Goal: Task Accomplishment & Management: Manage account settings

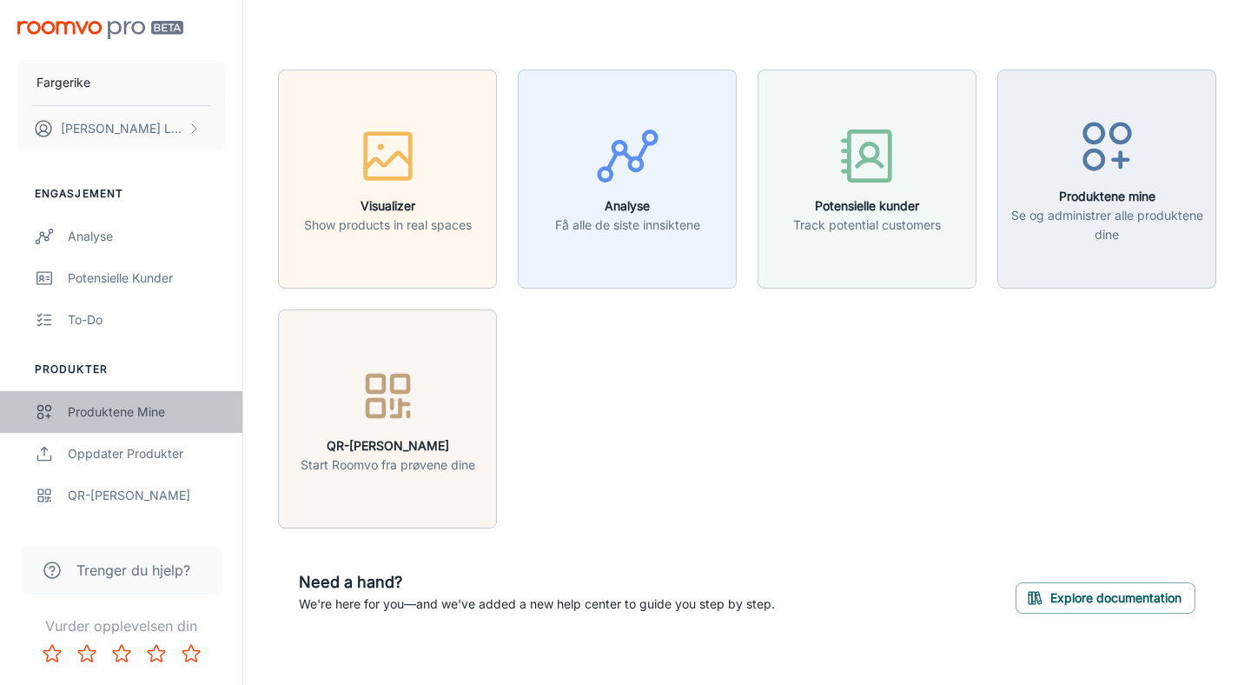
click at [102, 408] on div "Produktene mine" at bounding box center [146, 411] width 157 height 19
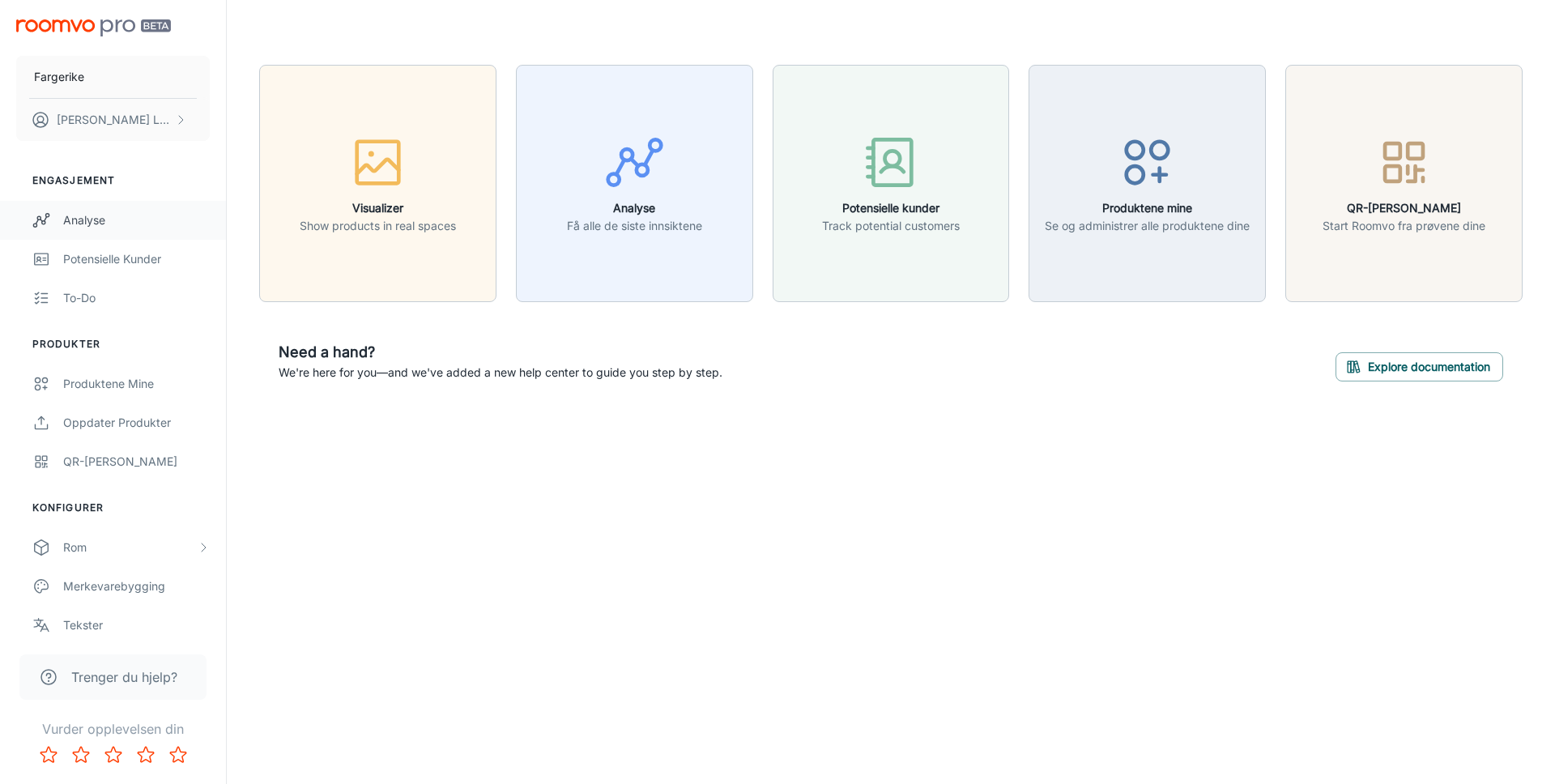
click at [96, 226] on div "Analyse" at bounding box center [136, 220] width 146 height 18
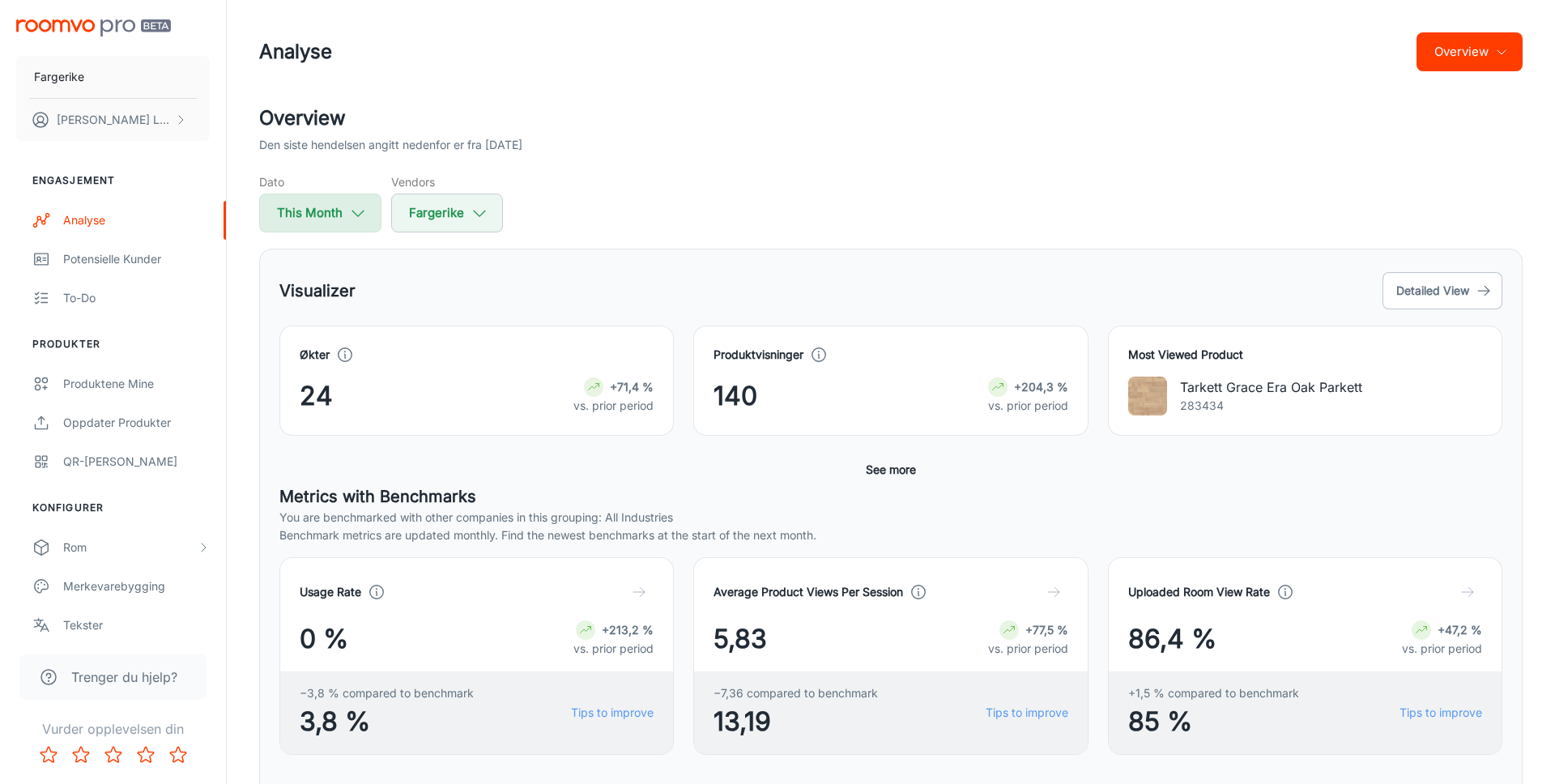
click at [352, 211] on polyline "button" at bounding box center [358, 213] width 11 height 6
select select "7"
select select "2025"
select select "7"
select select "2025"
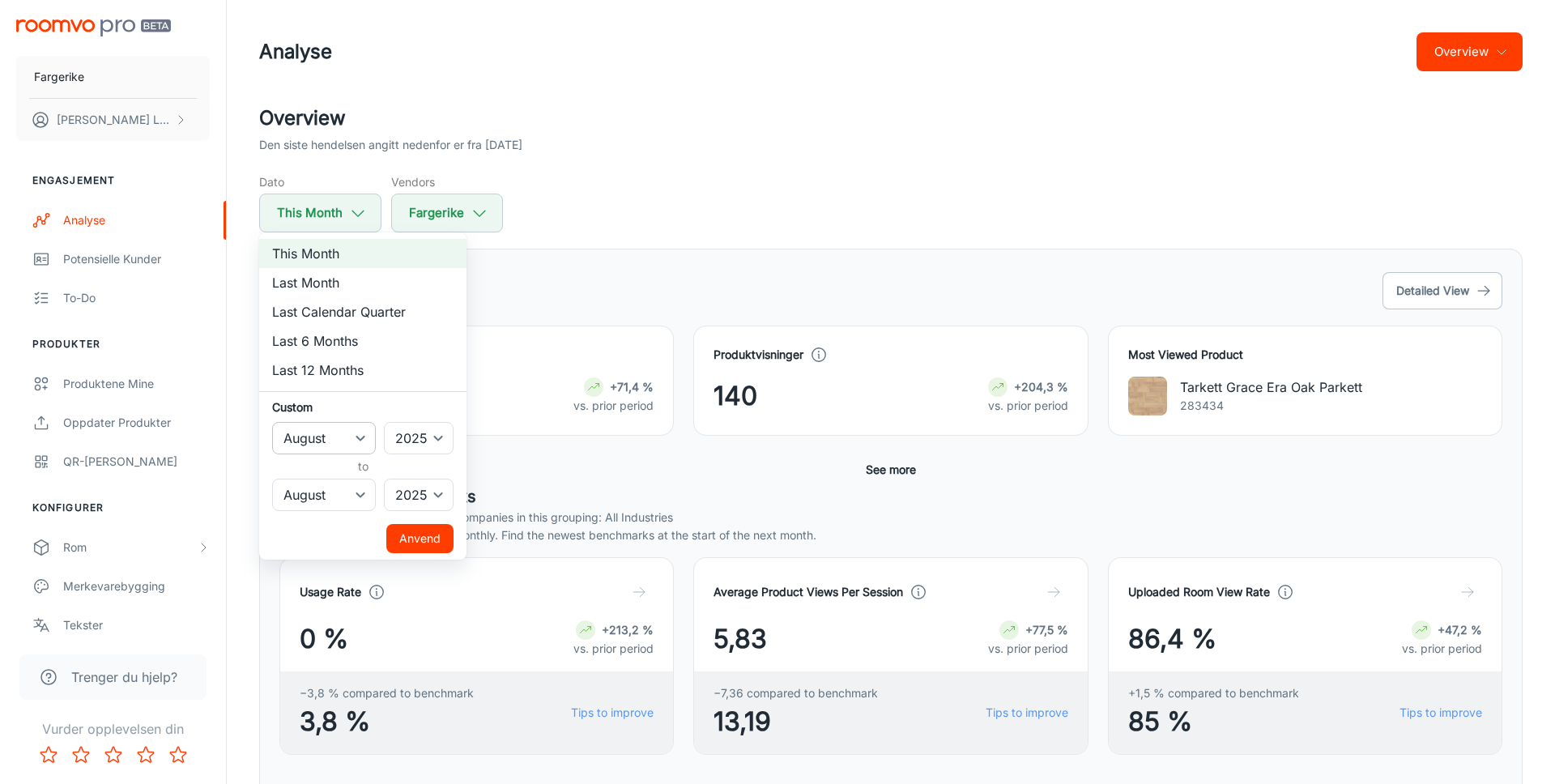
click at [346, 442] on select "January February March April May June July August September October November De…" at bounding box center [323, 438] width 103 height 33
click at [272, 422] on select "January February March April May June July August September October November De…" at bounding box center [323, 438] width 103 height 33
click at [588, 266] on div at bounding box center [778, 392] width 1555 height 784
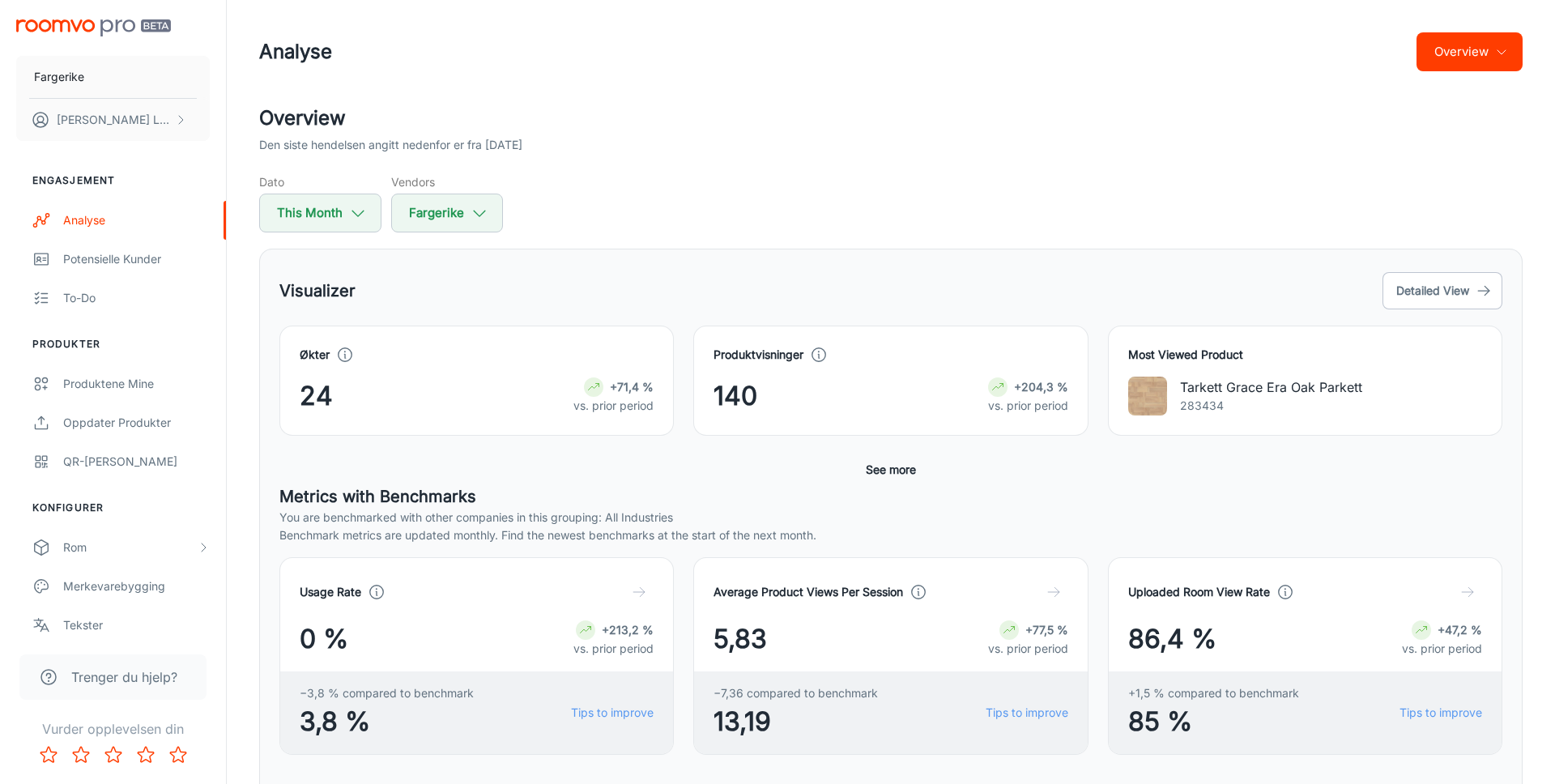
click at [611, 238] on div "Overview Den siste hendelsen angitt nedenfor er fra [DATE] Dato This Month Vend…" at bounding box center [890, 762] width 1302 height 1316
click at [405, 212] on button "Fargerike" at bounding box center [447, 213] width 112 height 39
click at [601, 207] on div at bounding box center [778, 392] width 1555 height 784
